Goal: Task Accomplishment & Management: Manage account settings

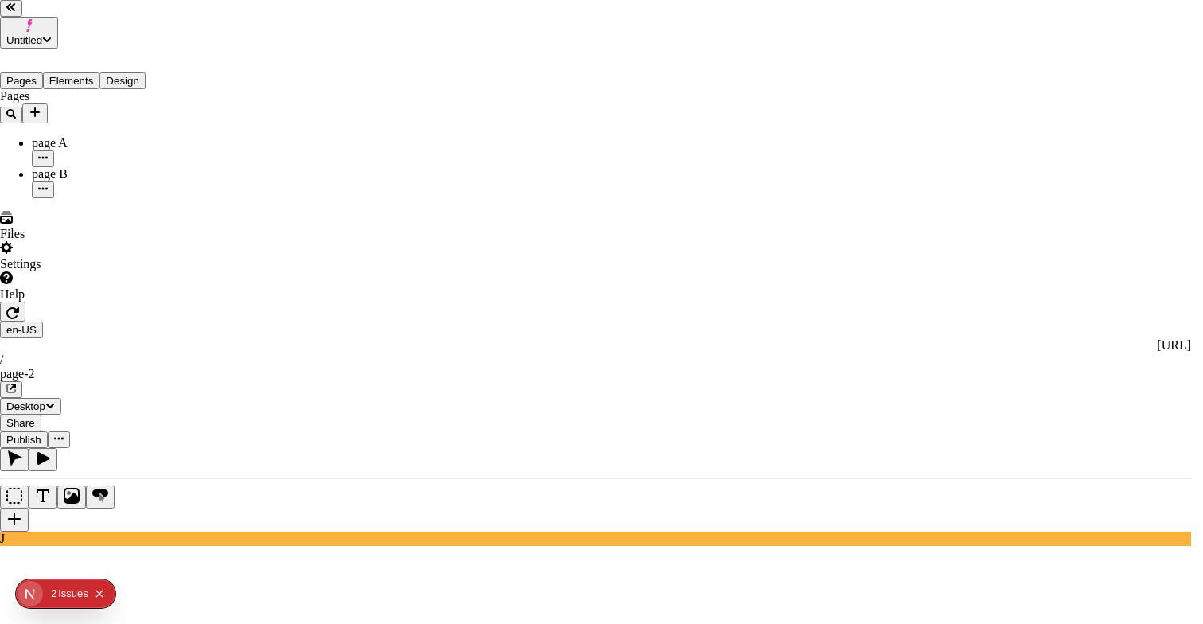
click at [746, 216] on div "Preview" at bounding box center [773, 212] width 141 height 14
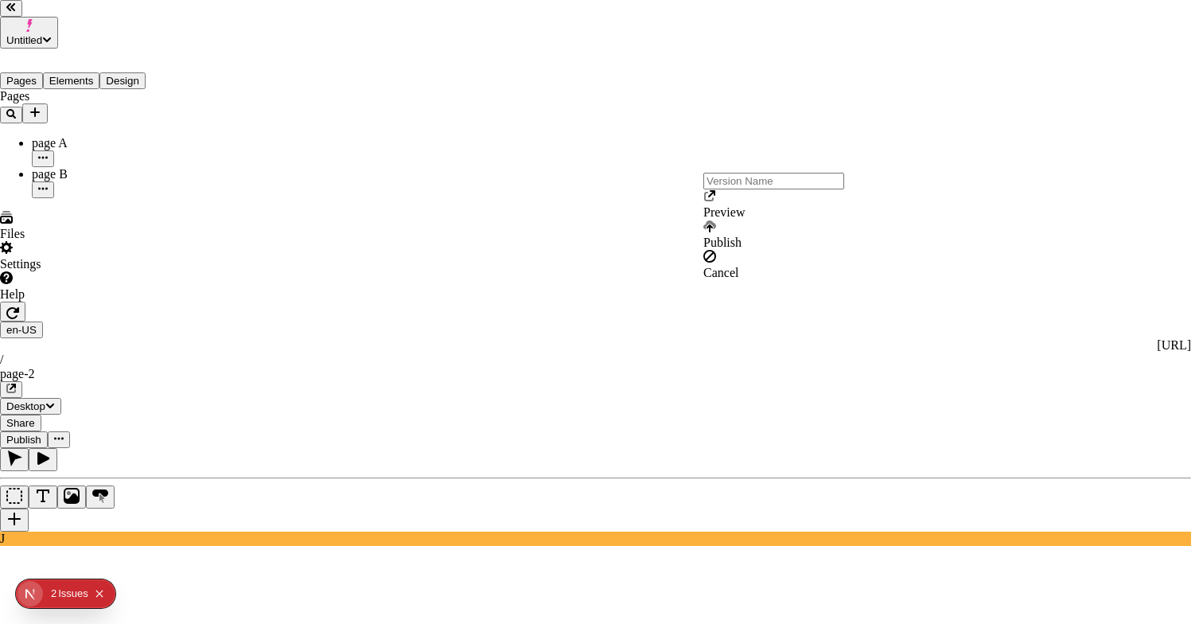
click at [734, 220] on div "Preview" at bounding box center [773, 204] width 141 height 30
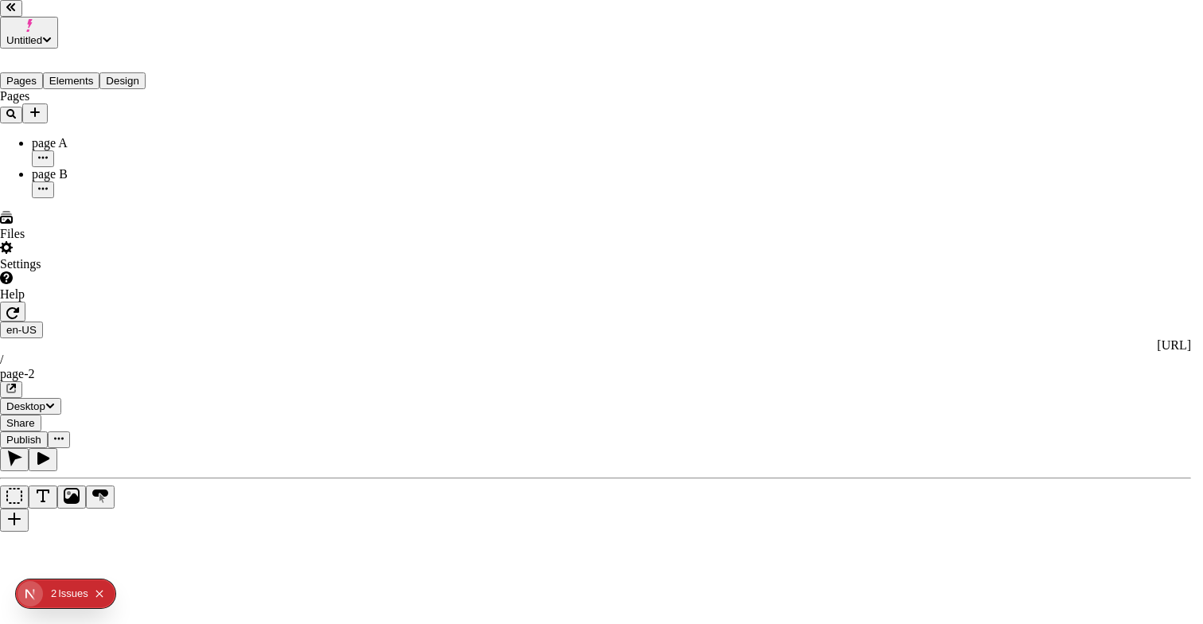
drag, startPoint x: 244, startPoint y: 294, endPoint x: 251, endPoint y: 518, distance: 223.7
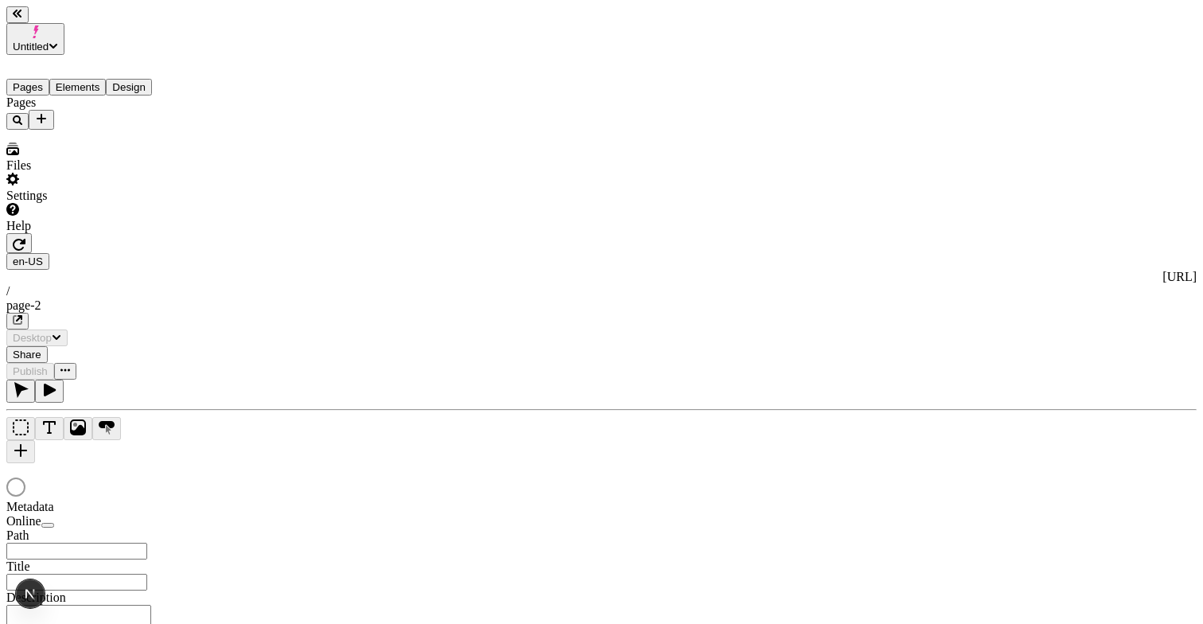
type input "/page-2"
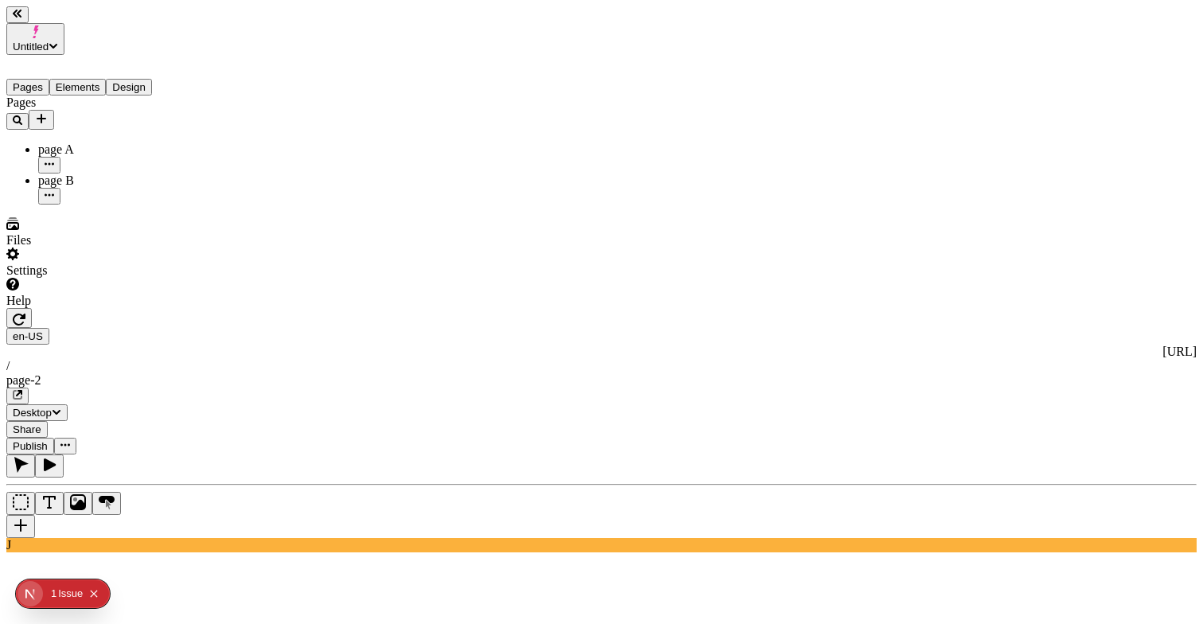
click at [48, 440] on span "Publish" at bounding box center [30, 446] width 35 height 12
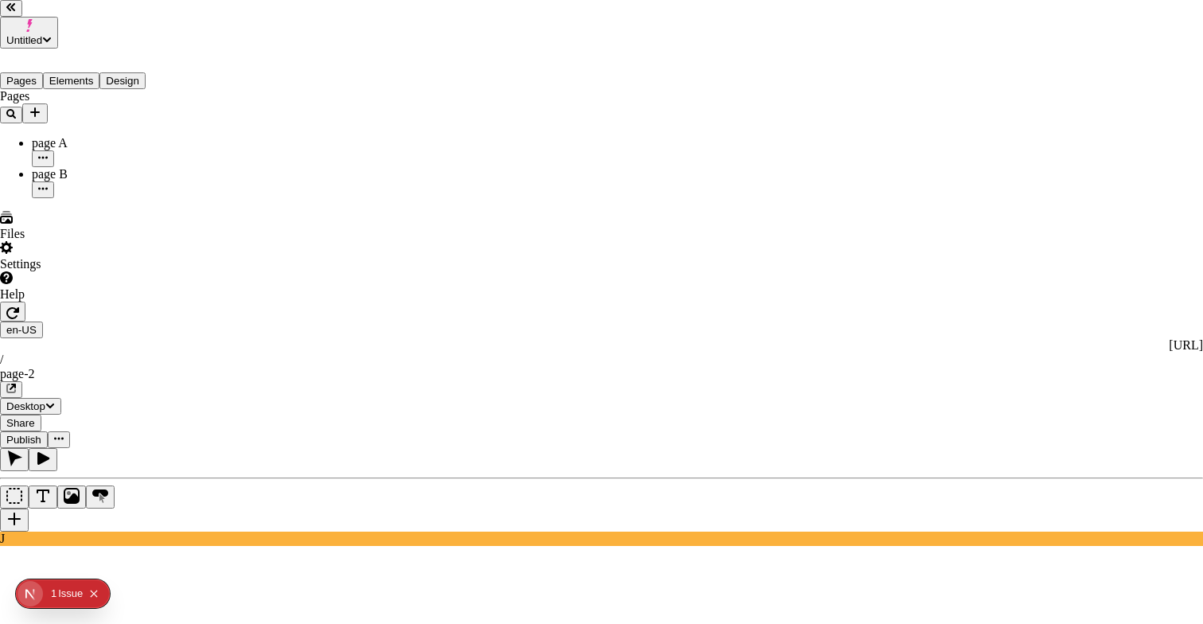
drag, startPoint x: 473, startPoint y: 248, endPoint x: 516, endPoint y: 243, distance: 42.4
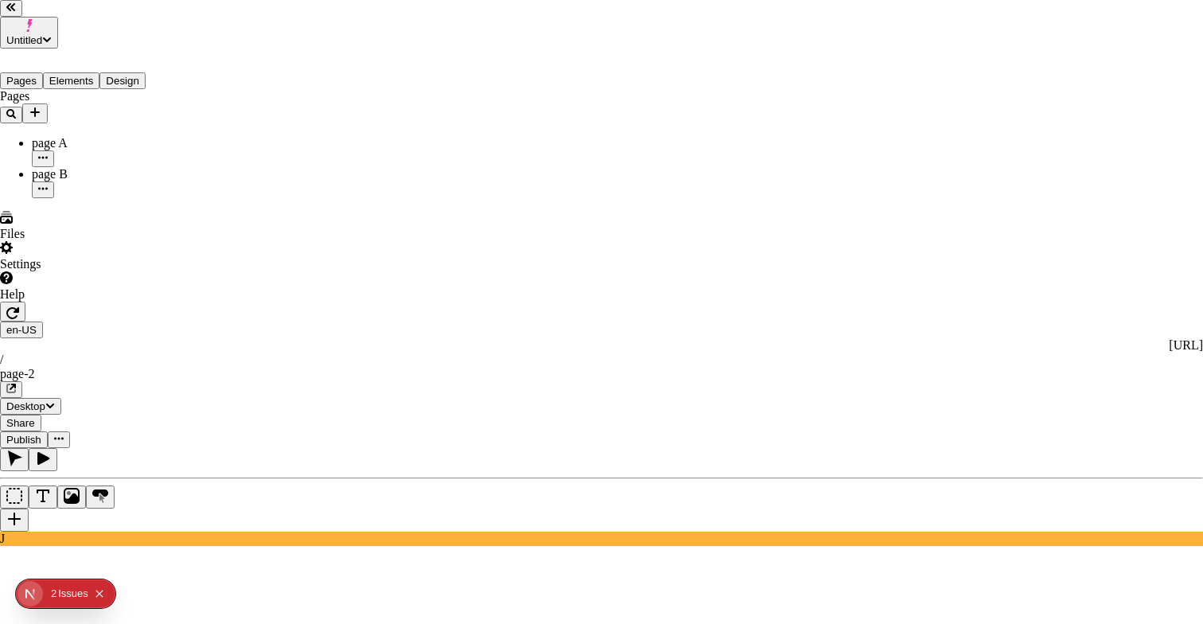
click at [753, 212] on div "Preview" at bounding box center [773, 204] width 141 height 30
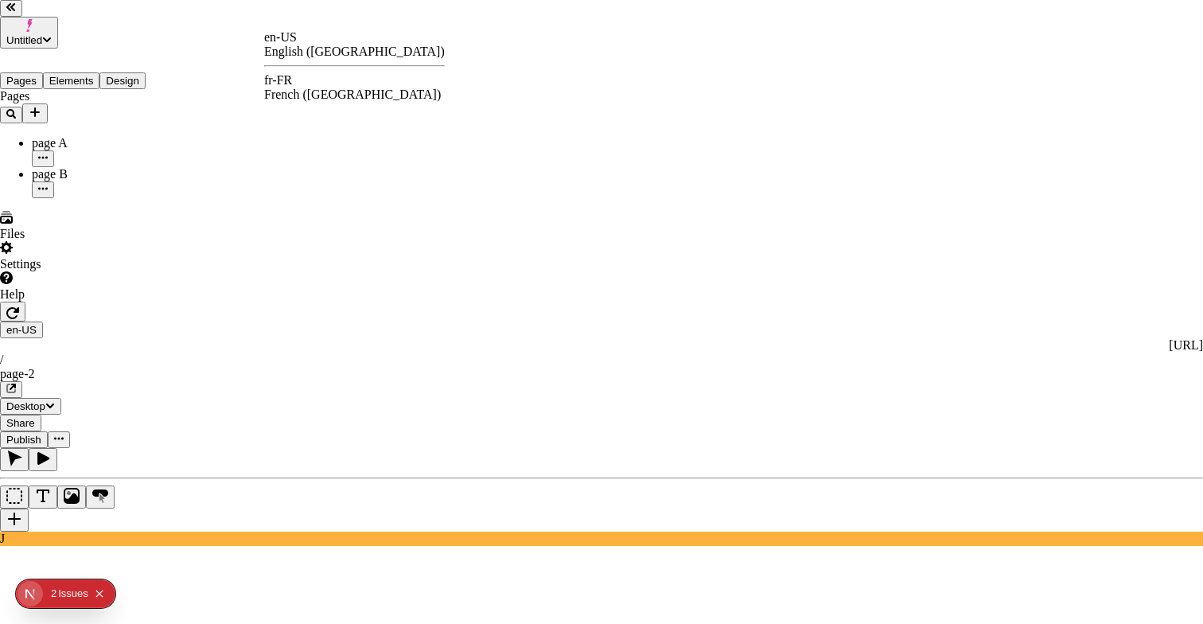
click at [318, 83] on div "fr-FR French ([GEOGRAPHIC_DATA])" at bounding box center [354, 87] width 181 height 29
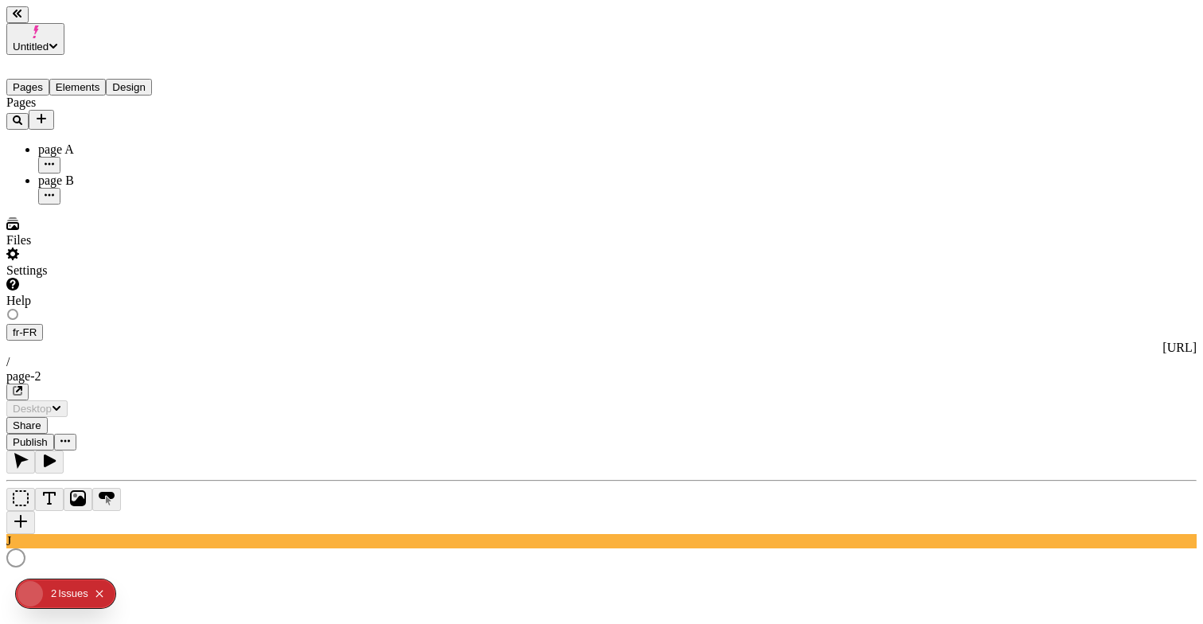
type input "/page-2"
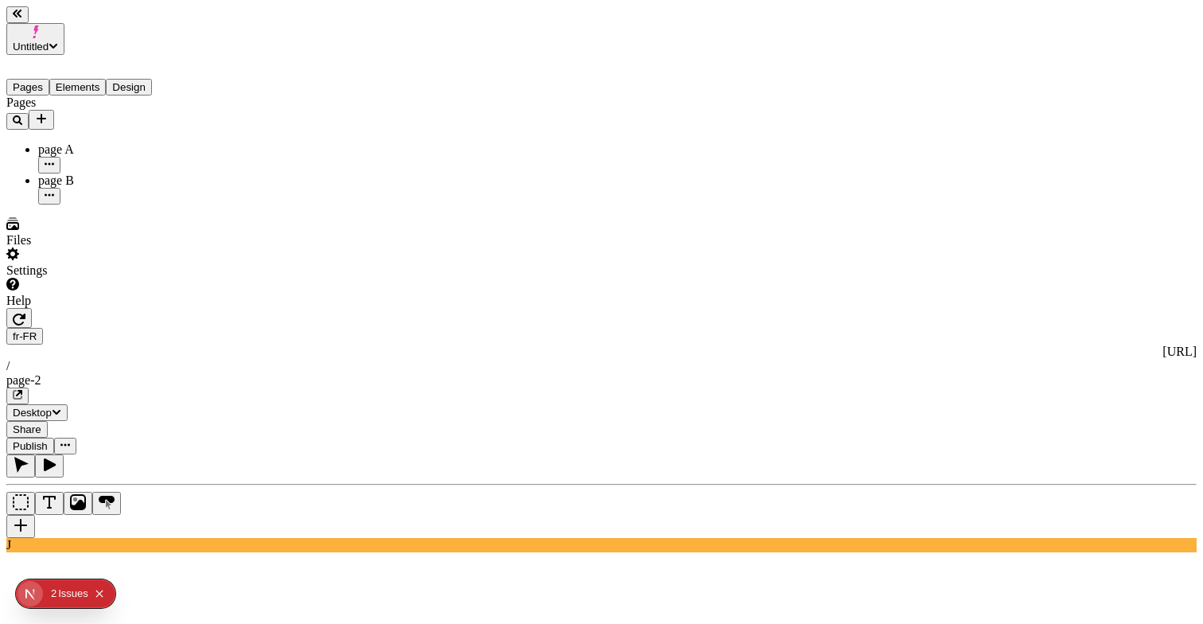
click at [22, 390] on icon "button" at bounding box center [18, 395] width 10 height 10
click at [54, 438] on button "Publish" at bounding box center [30, 446] width 48 height 17
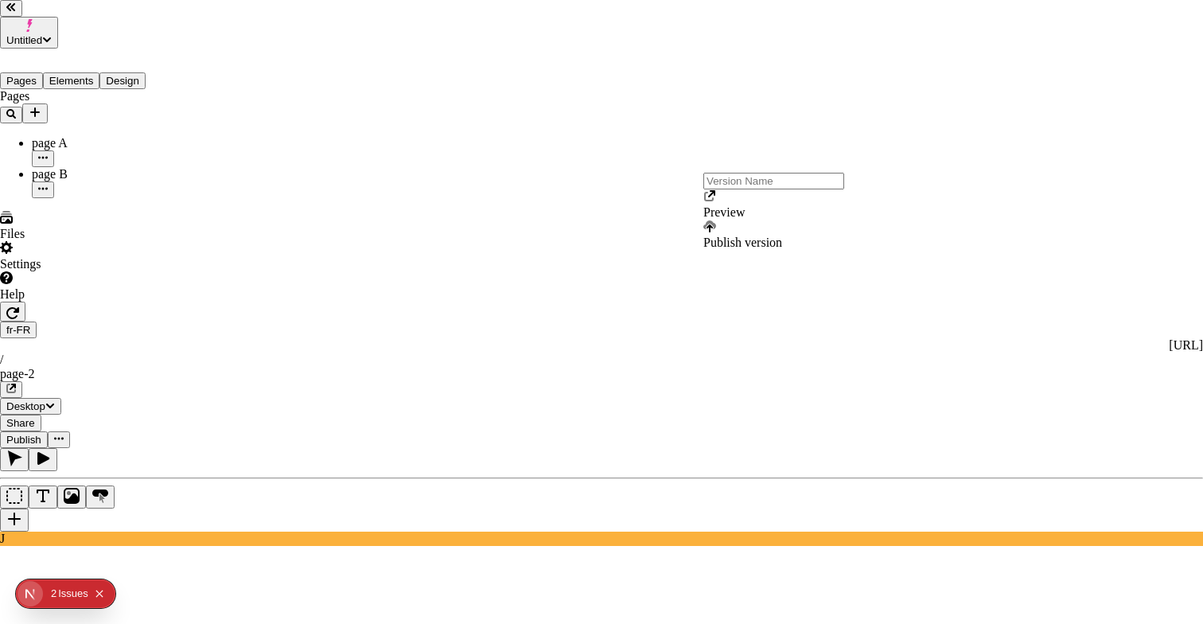
click at [744, 220] on div "Preview" at bounding box center [773, 212] width 141 height 14
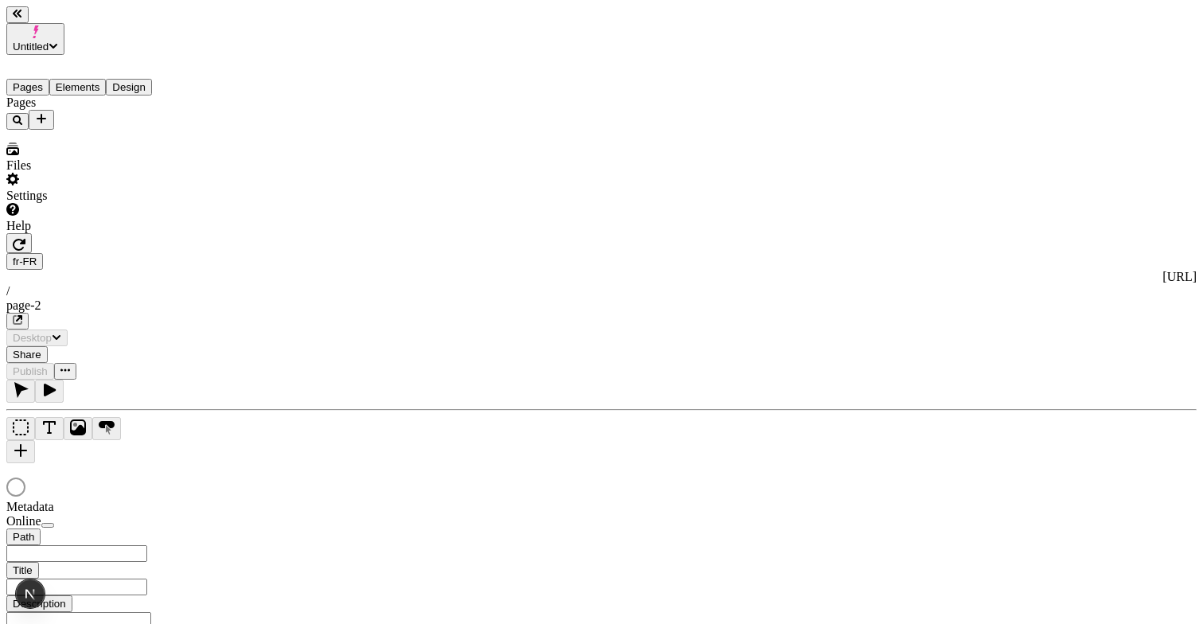
type input "/page-2"
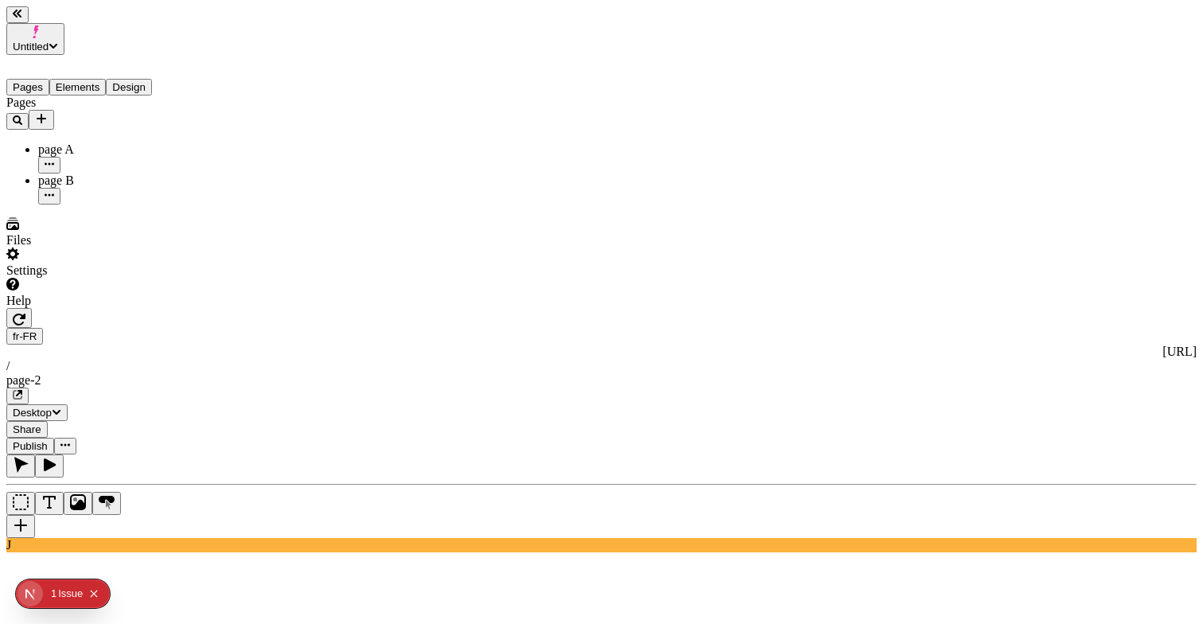
click at [22, 390] on icon "button" at bounding box center [19, 393] width 6 height 6
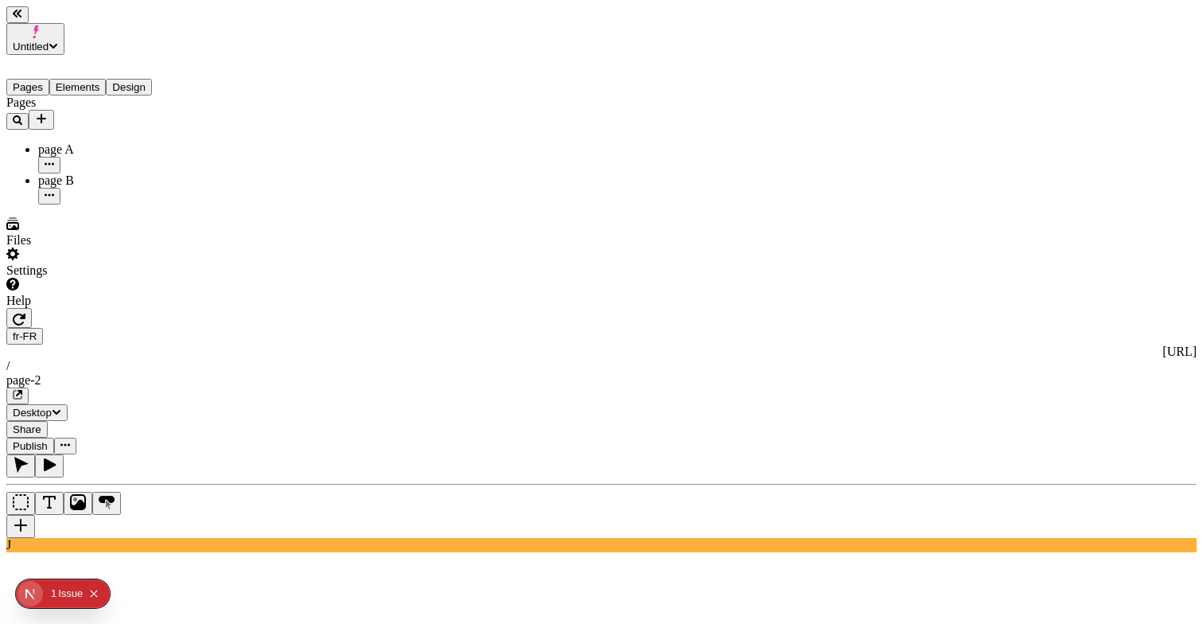
click at [48, 440] on span "Publish" at bounding box center [30, 446] width 35 height 12
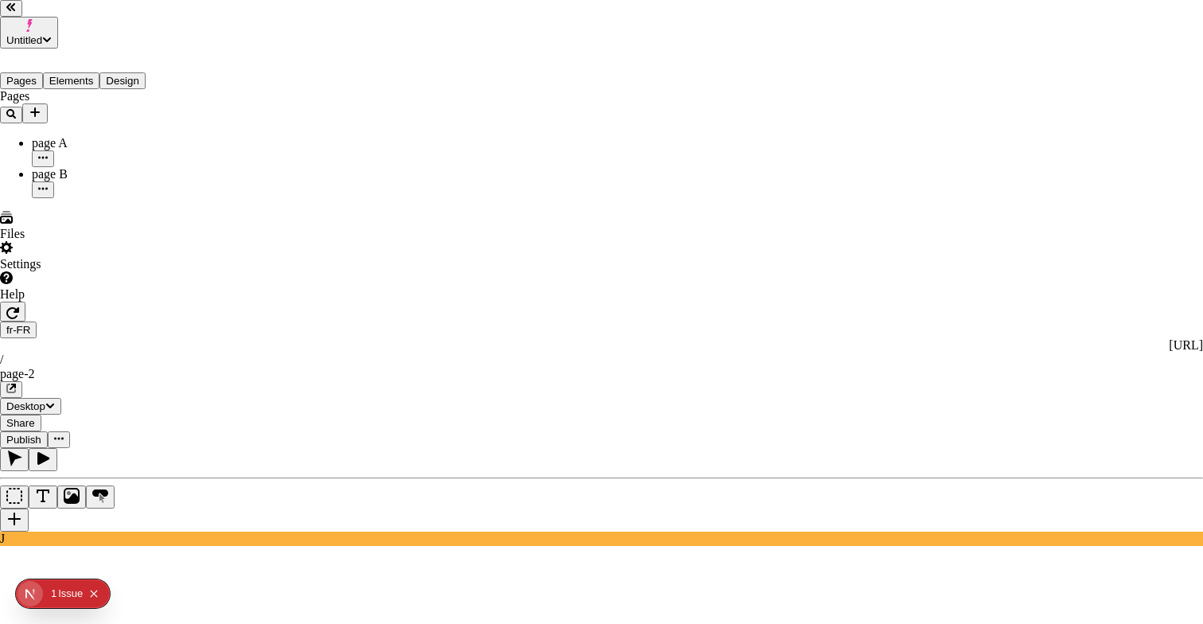
click at [781, 212] on div "Preview" at bounding box center [773, 204] width 141 height 30
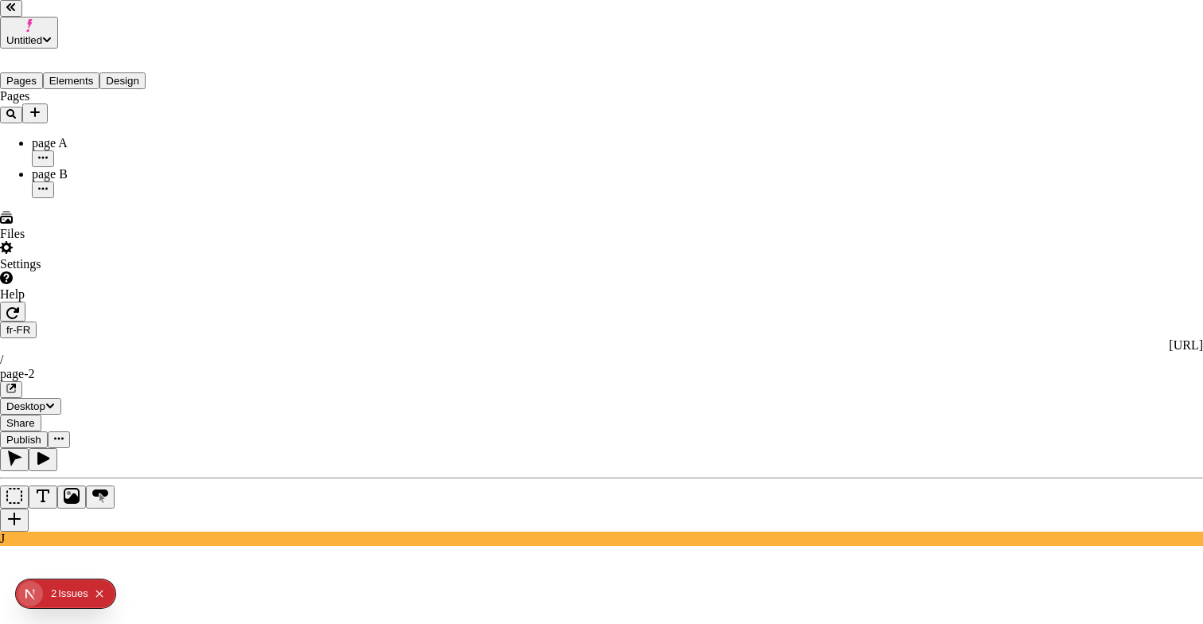
click at [759, 220] on div "Preview" at bounding box center [773, 204] width 141 height 30
